Goal: Transaction & Acquisition: Subscribe to service/newsletter

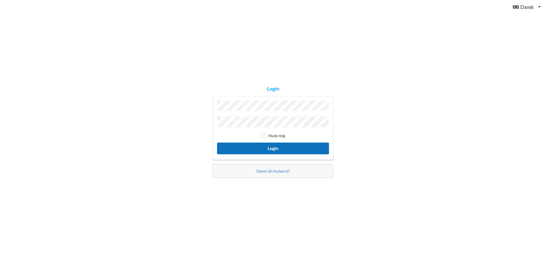
click at [280, 147] on button "Login" at bounding box center [273, 149] width 112 height 12
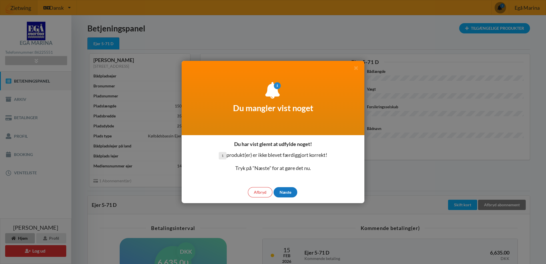
click at [283, 193] on div "Næste" at bounding box center [286, 192] width 24 height 10
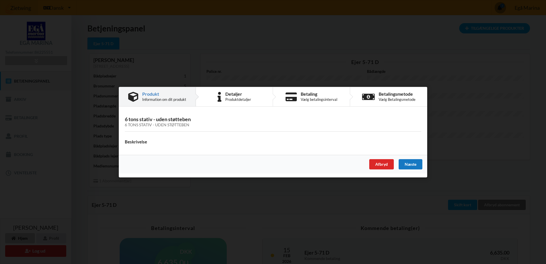
click at [406, 165] on div "Næste" at bounding box center [411, 164] width 24 height 10
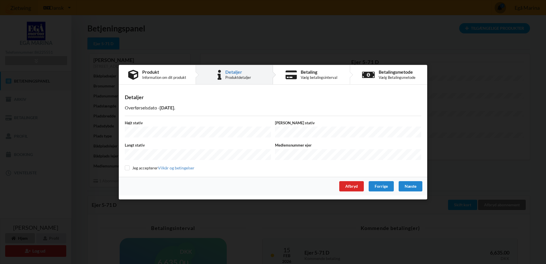
click at [158, 125] on label "Højt stativ" at bounding box center [198, 122] width 146 height 5
click at [126, 166] on input "checkbox" at bounding box center [127, 167] width 5 height 5
checkbox input "true"
click at [412, 184] on div "Næste" at bounding box center [411, 186] width 24 height 10
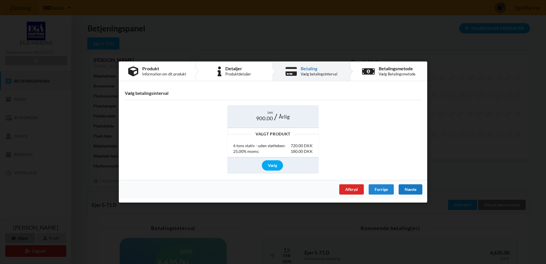
click at [419, 189] on div "Næste" at bounding box center [411, 189] width 24 height 10
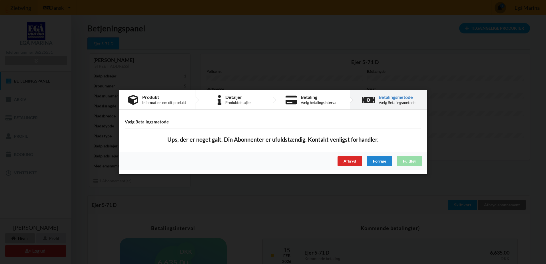
click at [418, 161] on div "Afbryd Forrige Fuldfør" at bounding box center [273, 160] width 309 height 19
click at [478, 79] on div "Er du sikker på du vil logge ud? Nej Ja Vilkår og betingelser Brugerbetingelser…" at bounding box center [273, 132] width 546 height 264
click at [376, 160] on div "Forrige" at bounding box center [379, 161] width 25 height 10
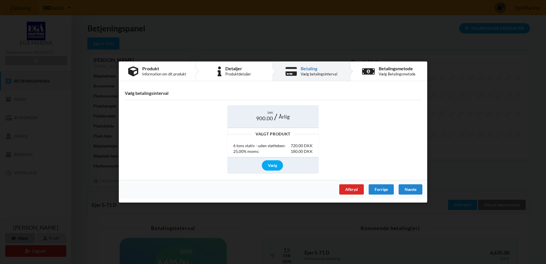
click at [269, 112] on span "DKK" at bounding box center [270, 113] width 5 height 4
click at [275, 148] on div "6 tons stativ - uden støtteben:" at bounding box center [259, 146] width 52 height 6
click at [269, 165] on div "Vælg" at bounding box center [272, 165] width 21 height 10
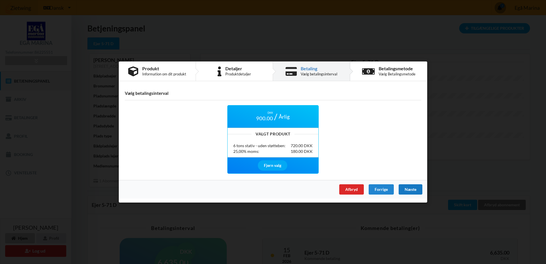
click at [410, 190] on div "Næste" at bounding box center [411, 189] width 24 height 10
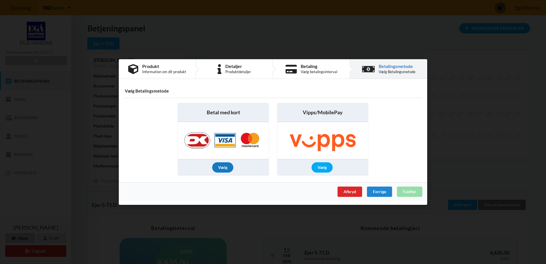
click at [226, 165] on div "Vælg" at bounding box center [222, 167] width 21 height 10
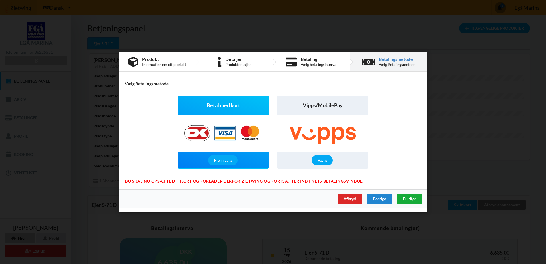
click at [414, 195] on div "Fuldfør" at bounding box center [409, 199] width 25 height 10
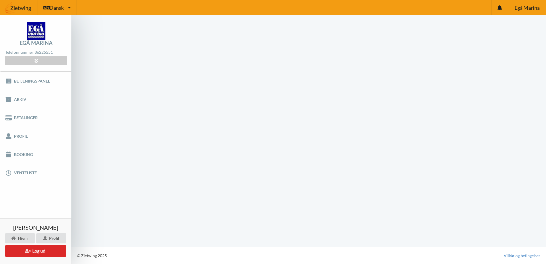
scroll to position [0, 0]
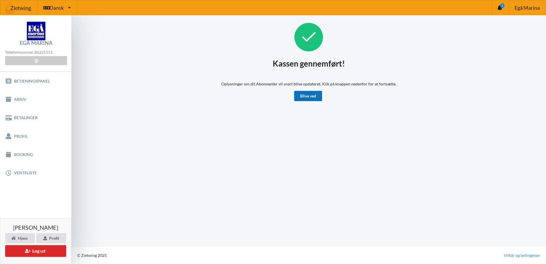
click at [307, 95] on link "Blive ved" at bounding box center [308, 96] width 28 height 10
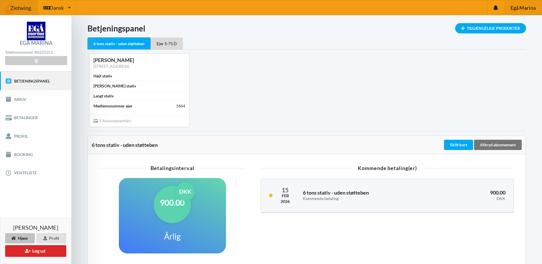
click at [523, 7] on span "Egå Marina" at bounding box center [523, 7] width 25 height 5
click at [26, 251] on icon at bounding box center [27, 251] width 5 height 4
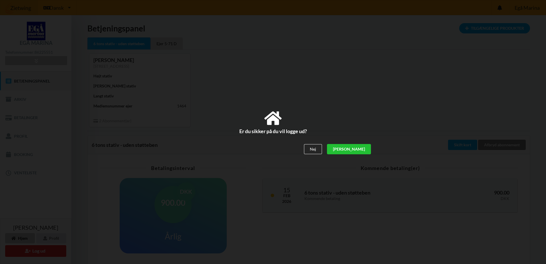
click at [366, 150] on div "[PERSON_NAME]" at bounding box center [349, 149] width 44 height 10
